Goal: Task Accomplishment & Management: Use online tool/utility

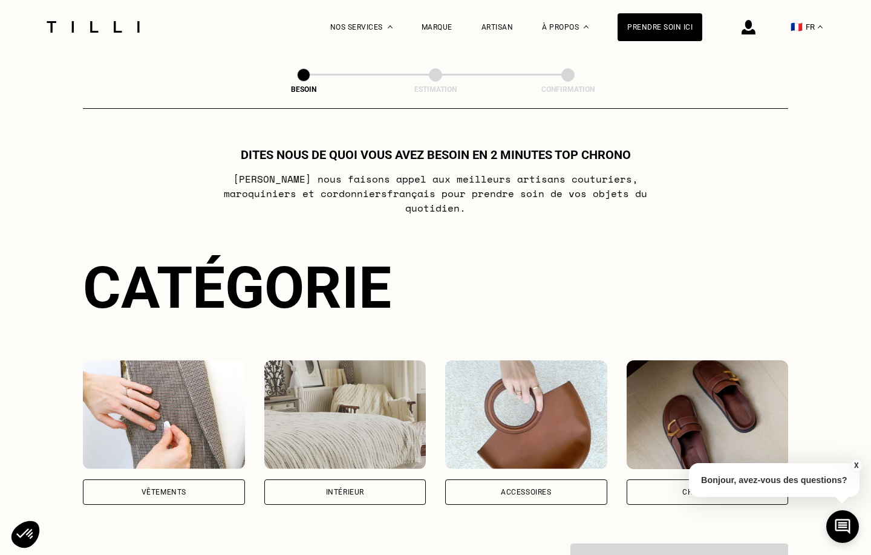
click at [343, 490] on div "Intérieur" at bounding box center [345, 492] width 162 height 25
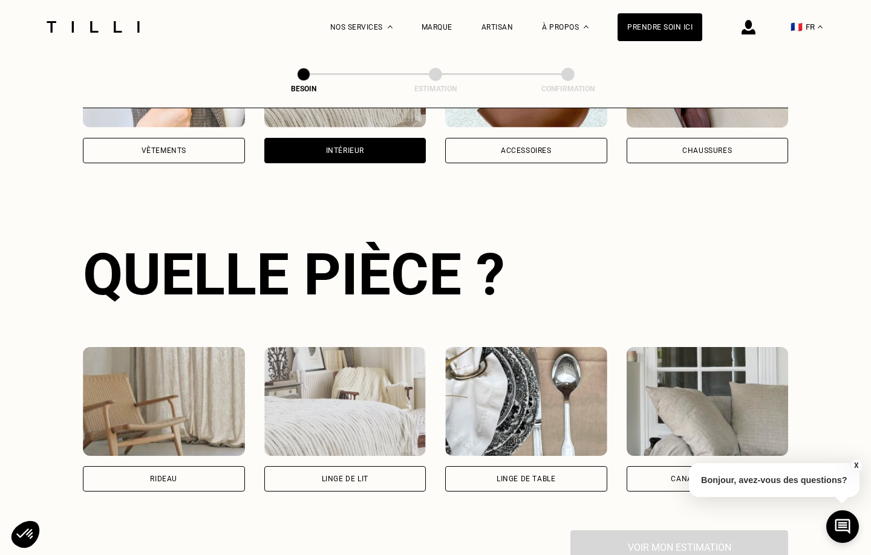
scroll to position [395, 0]
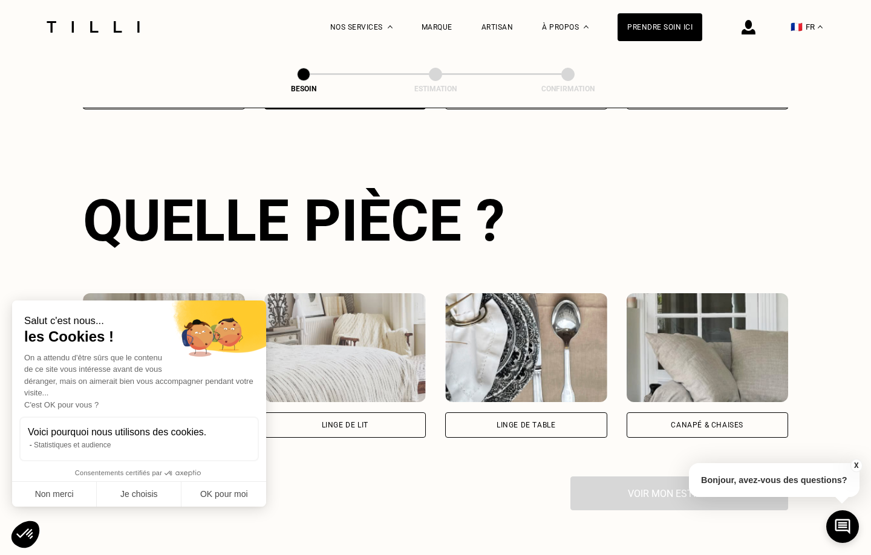
click at [177, 423] on div "Voici pourquoi nous utilisons des cookies. Statistiques et audience" at bounding box center [138, 439] width 239 height 45
click at [232, 494] on button "OK pour moi" at bounding box center [223, 494] width 85 height 25
checkbox input "true"
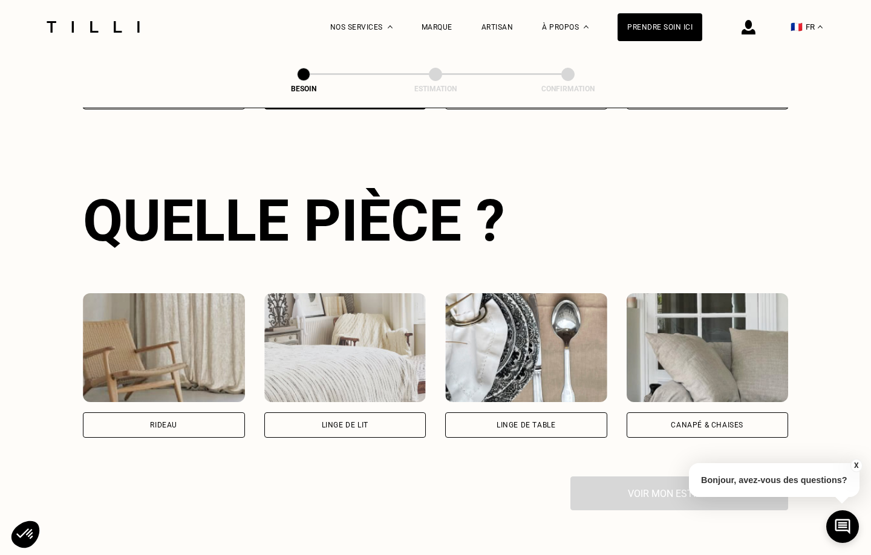
click at [206, 418] on div "Rideau" at bounding box center [164, 424] width 162 height 25
select select "FR"
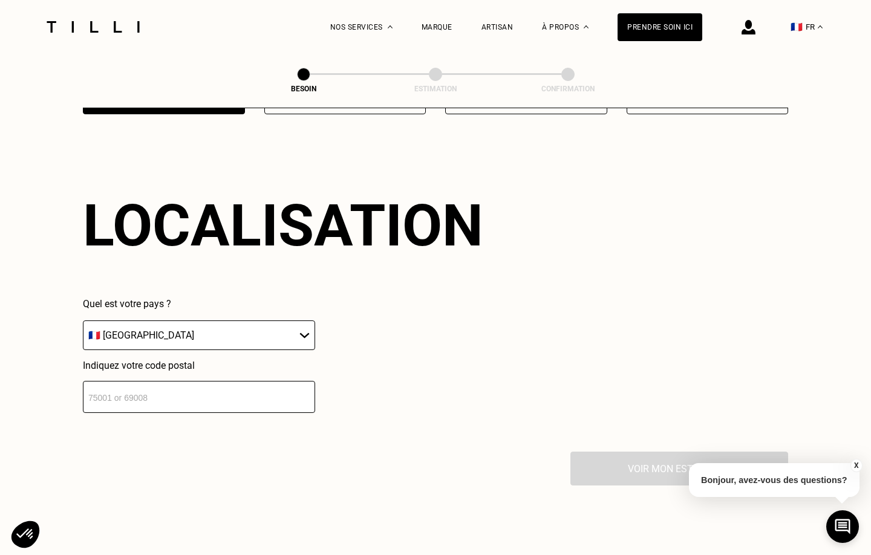
scroll to position [726, 0]
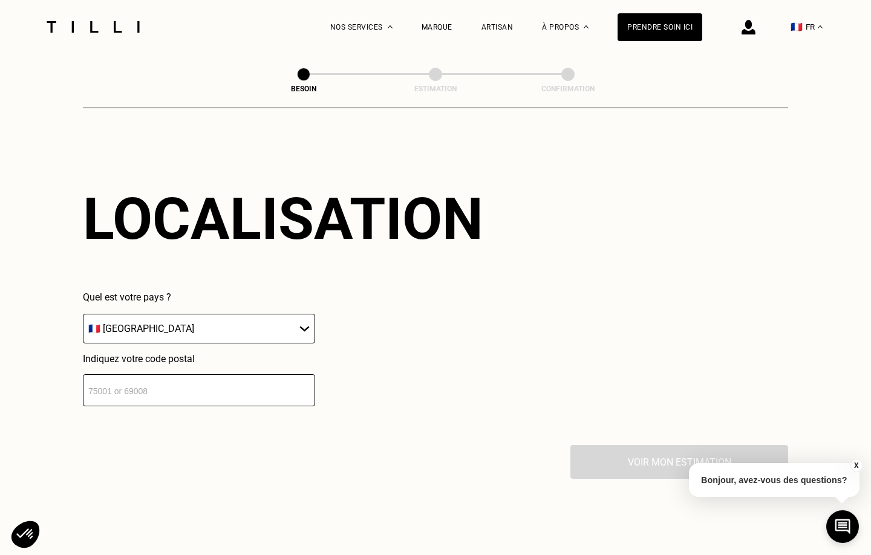
click at [276, 318] on select "🇩🇪 [GEOGRAPHIC_DATA] 🇦🇹 [GEOGRAPHIC_DATA] 🇧🇪 [GEOGRAPHIC_DATA] 🇧🇬 Bulgarie 🇨🇾 C…" at bounding box center [199, 329] width 232 height 30
click at [406, 317] on div "Quel est votre pays ? 🇩🇪 [GEOGRAPHIC_DATA] 🇦🇹 [GEOGRAPHIC_DATA] 🇧🇪 [GEOGRAPHIC_…" at bounding box center [283, 348] width 400 height 115
click at [224, 379] on input "number" at bounding box center [199, 390] width 232 height 32
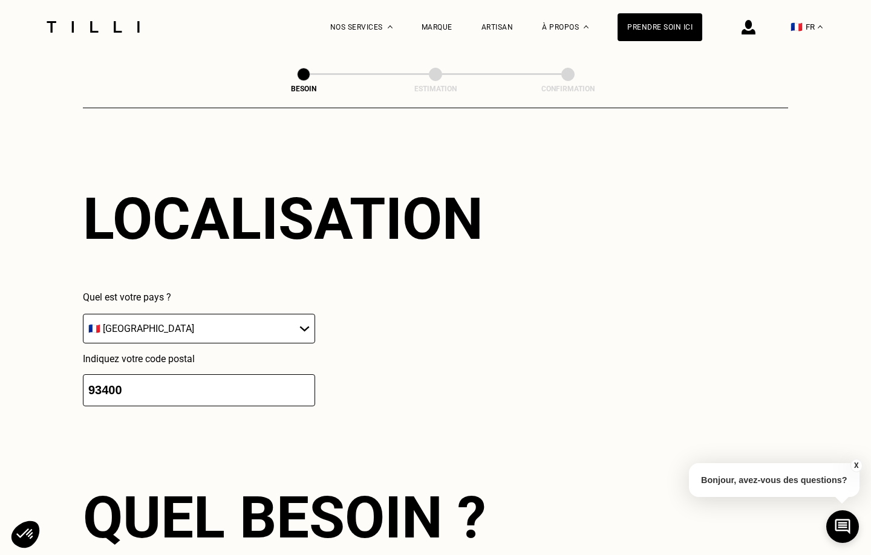
scroll to position [1026, 0]
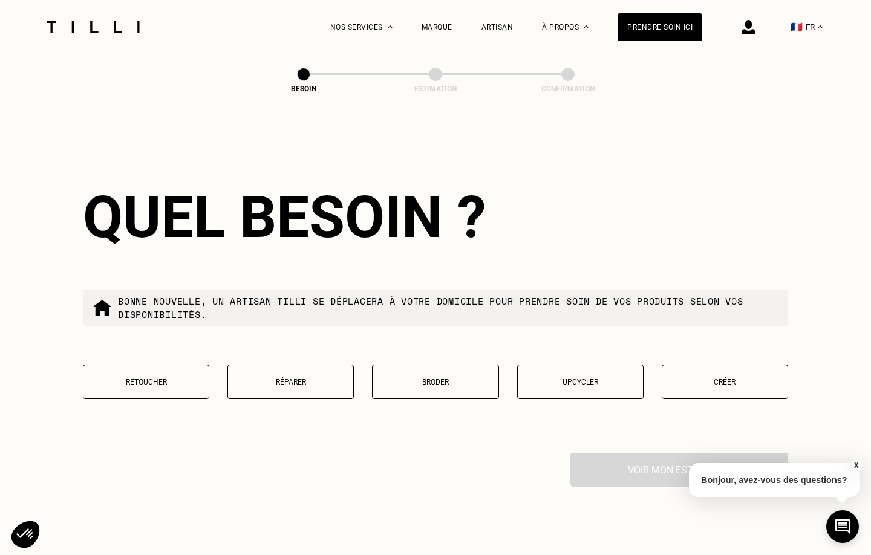
type input "93400"
click at [588, 229] on div "Quel besoin ?" at bounding box center [435, 217] width 705 height 68
click at [141, 379] on button "Retoucher" at bounding box center [146, 382] width 126 height 34
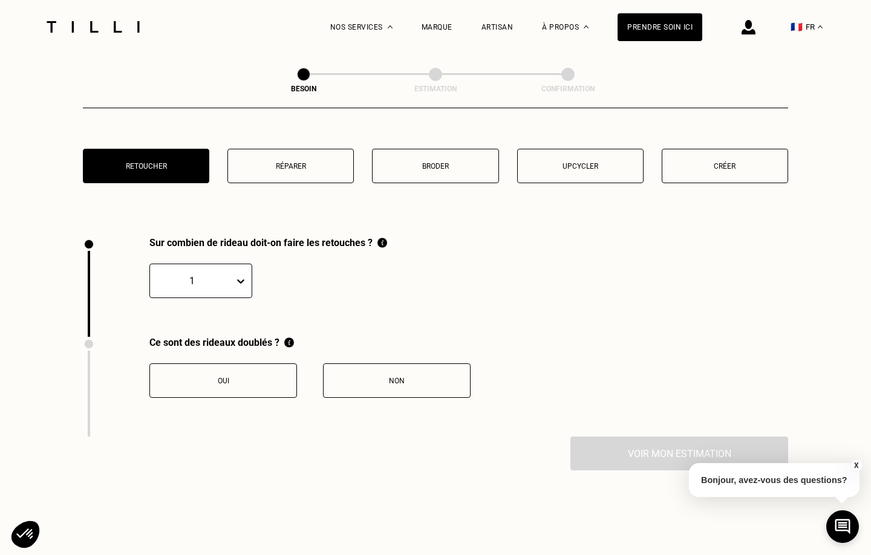
scroll to position [1336, 0]
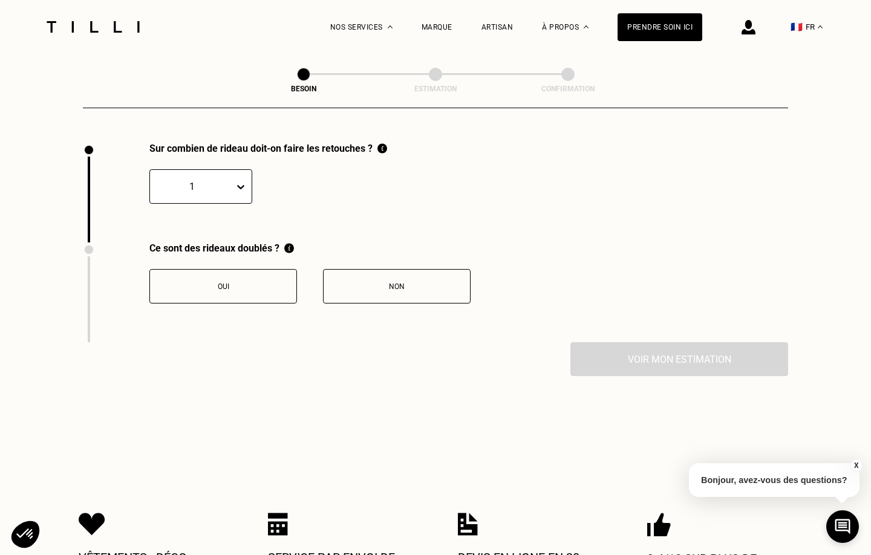
click at [244, 183] on icon at bounding box center [241, 187] width 12 height 12
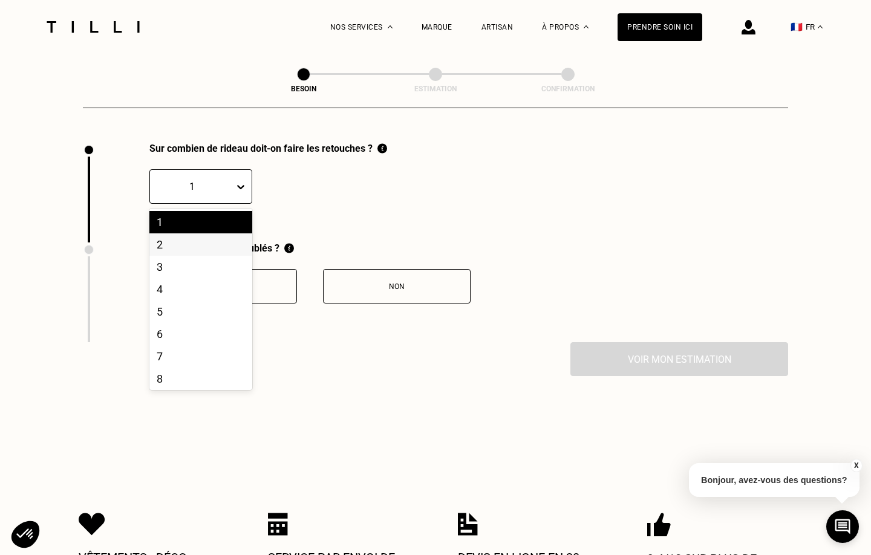
click at [192, 248] on div "2" at bounding box center [200, 244] width 103 height 22
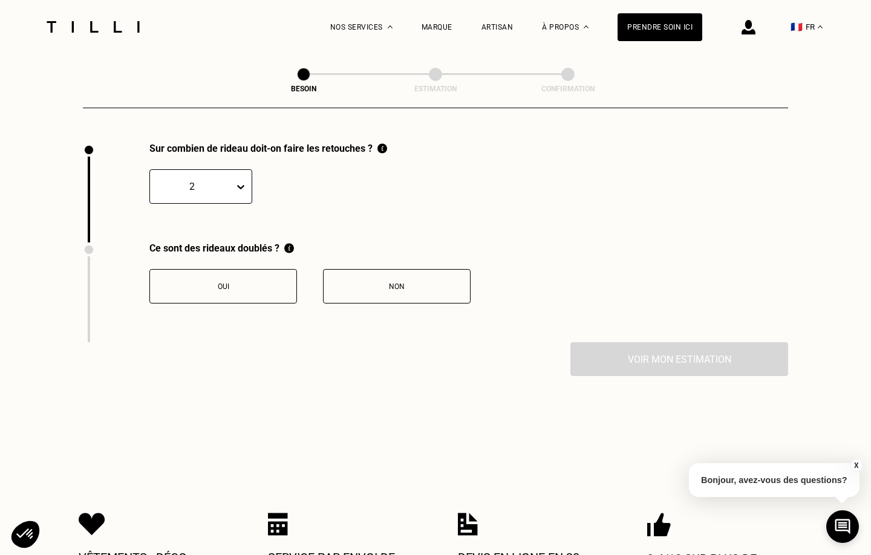
click at [380, 282] on div "Non" at bounding box center [397, 286] width 134 height 8
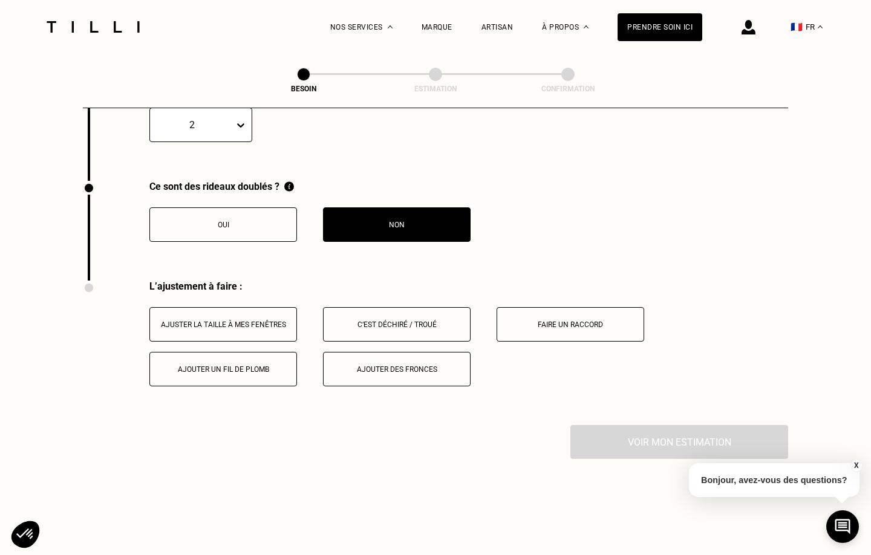
scroll to position [1536, 0]
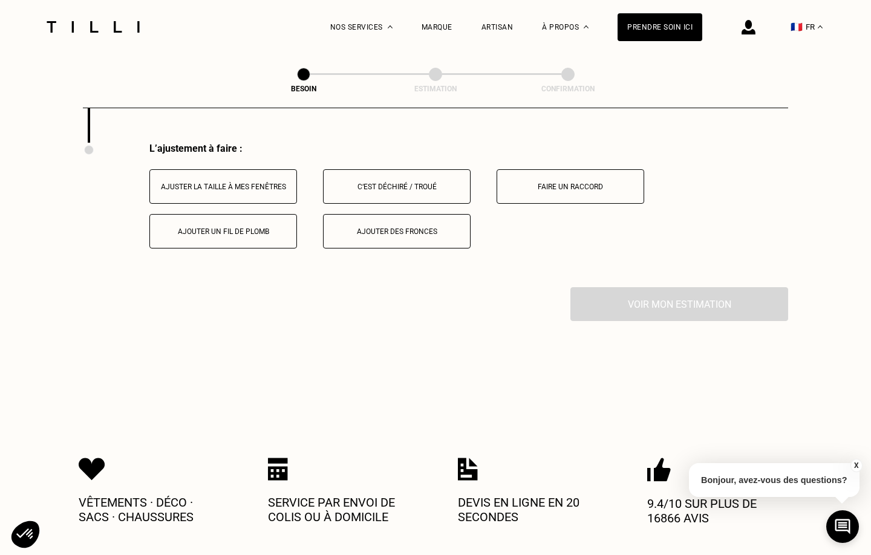
click at [218, 183] on div "Ajuster la taille à mes fenêtres" at bounding box center [223, 187] width 134 height 8
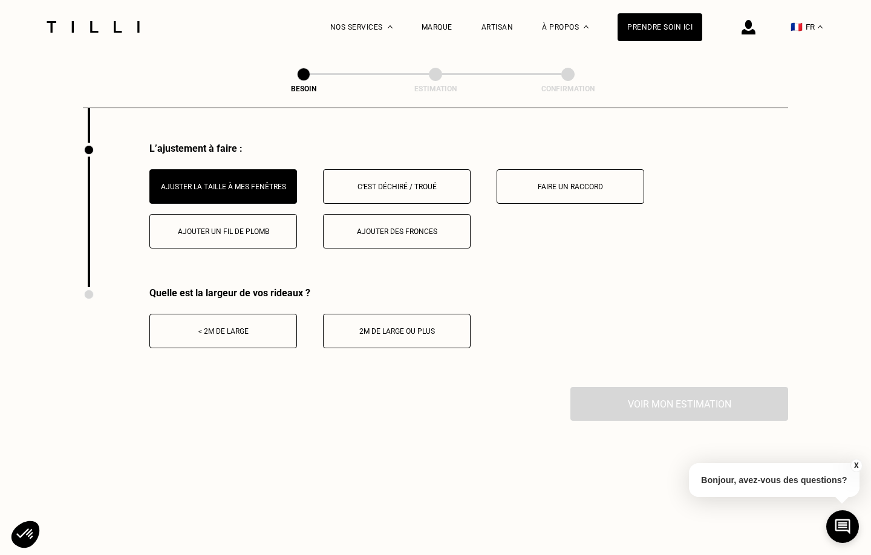
click at [280, 327] on div "< 2m de large" at bounding box center [223, 331] width 134 height 8
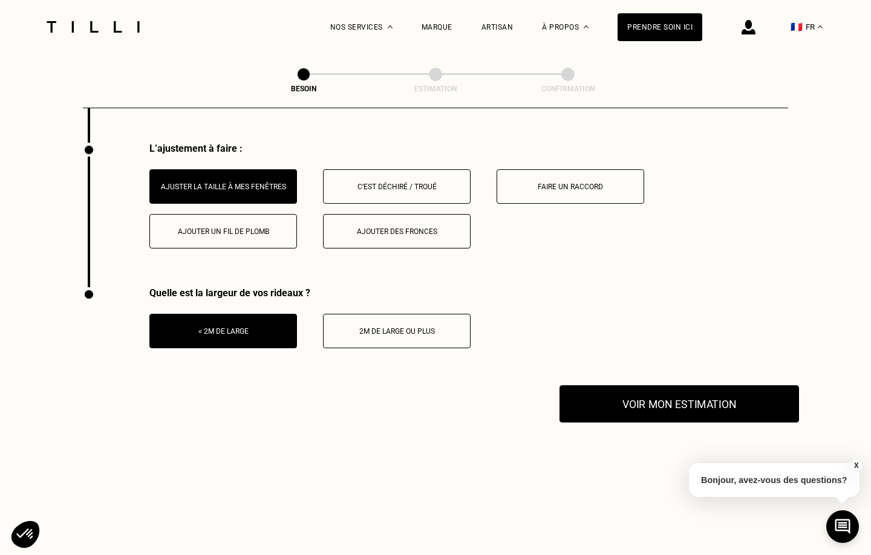
click at [697, 394] on button "Voir mon estimation" at bounding box center [678, 403] width 239 height 37
